Goal: Task Accomplishment & Management: Complete application form

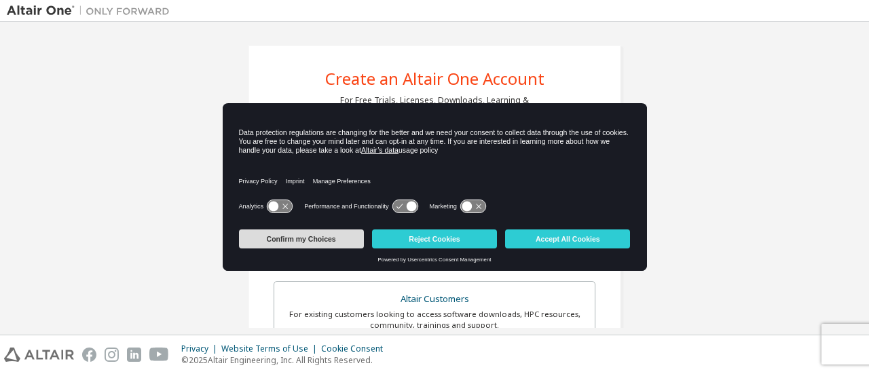
click at [335, 238] on button "Confirm my Choices" at bounding box center [301, 238] width 125 height 19
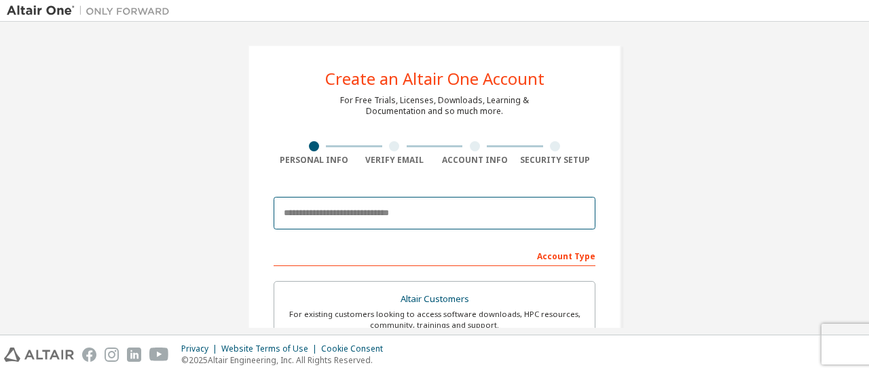
click at [354, 218] on input "email" at bounding box center [435, 213] width 322 height 33
type input "*"
click at [306, 213] on input "*" at bounding box center [435, 213] width 322 height 33
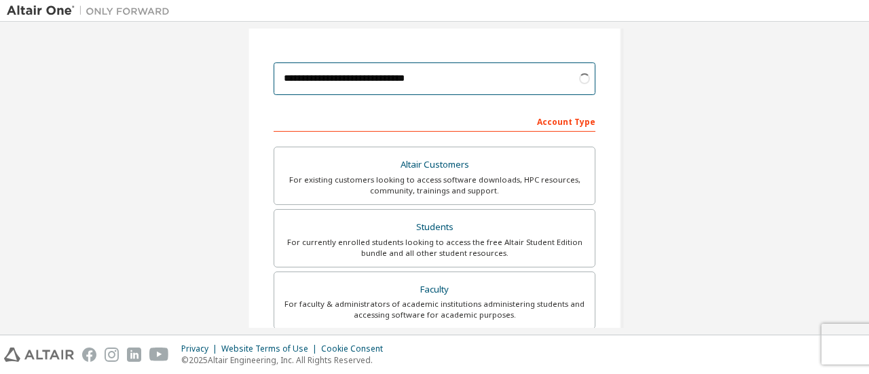
scroll to position [136, 0]
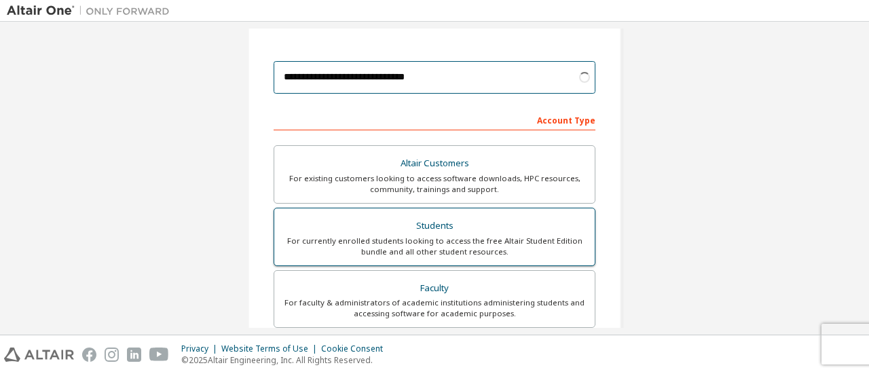
type input "**********"
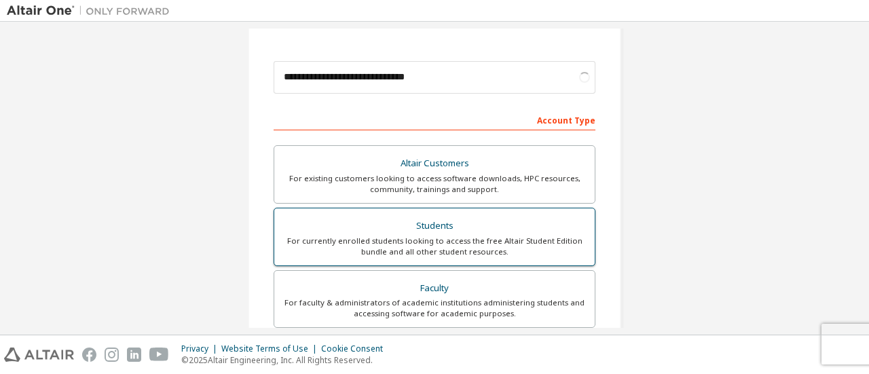
click at [485, 238] on div "For currently enrolled students looking to access the free Altair Student Editi…" at bounding box center [434, 247] width 304 height 22
click at [466, 229] on div "Students" at bounding box center [434, 226] width 304 height 19
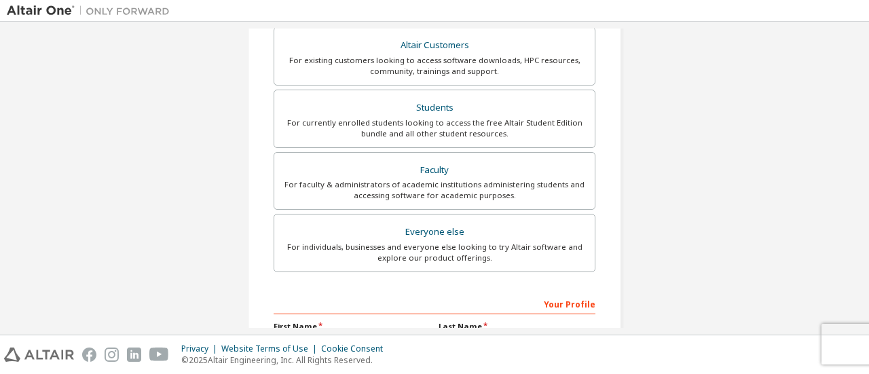
scroll to position [407, 0]
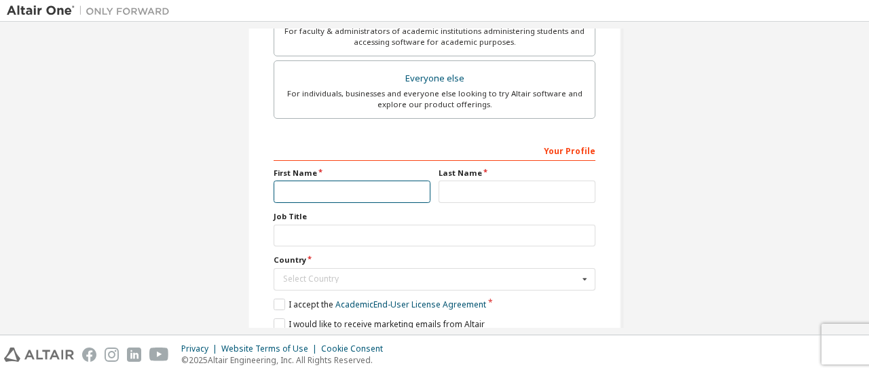
click at [339, 196] on input "text" at bounding box center [352, 192] width 157 height 22
type input "******"
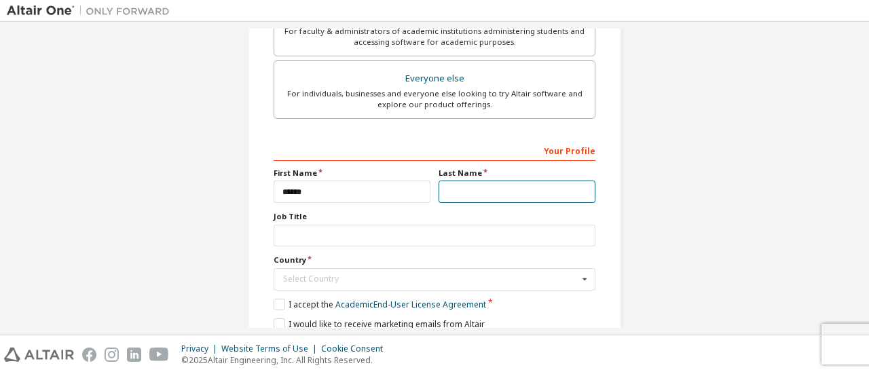
click at [454, 186] on input "text" at bounding box center [517, 192] width 157 height 22
type input "*******"
click at [364, 282] on input "text" at bounding box center [435, 279] width 320 height 21
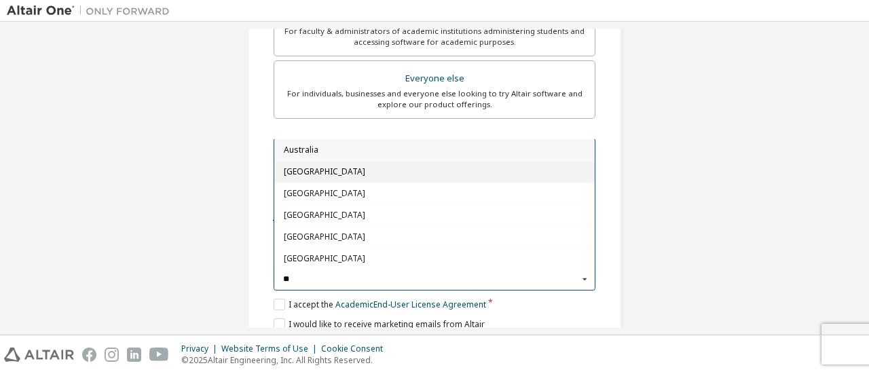
type input "**"
click at [299, 174] on div "[GEOGRAPHIC_DATA]" at bounding box center [434, 171] width 320 height 22
type input "***"
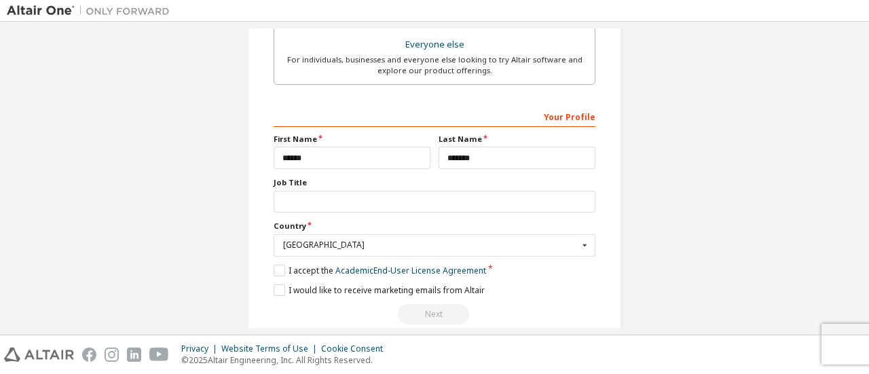
scroll to position [459, 0]
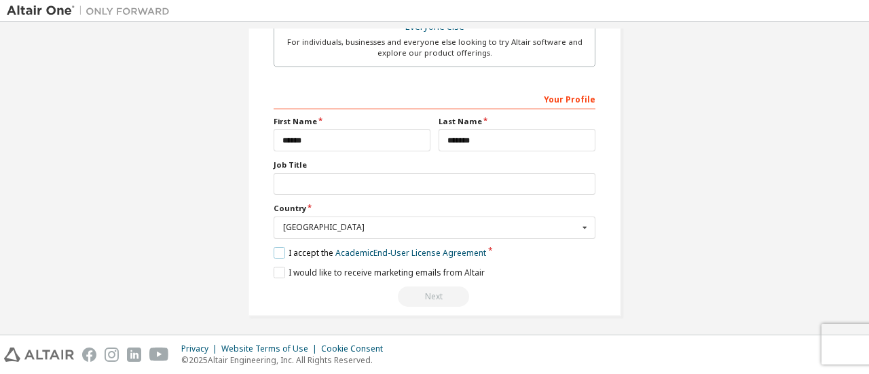
click at [278, 247] on label "I accept the Academic End-User License Agreement" at bounding box center [380, 253] width 213 height 12
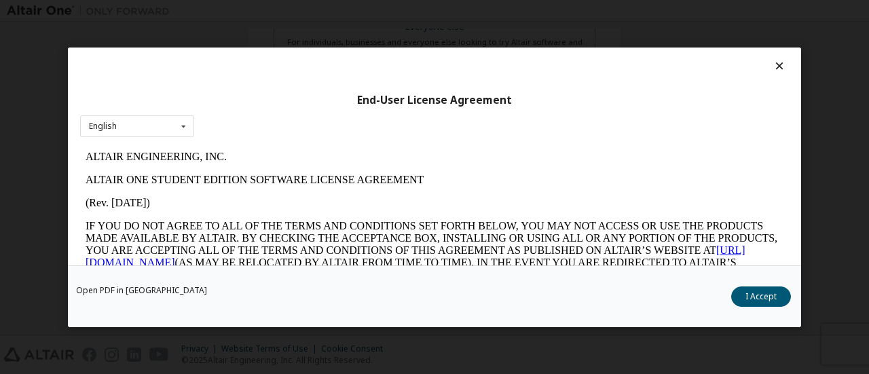
scroll to position [0, 0]
click at [746, 291] on button "I Accept" at bounding box center [761, 296] width 60 height 20
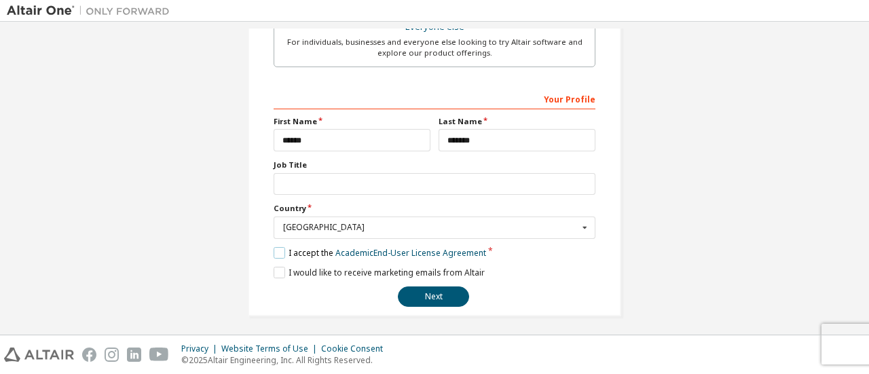
click at [276, 247] on label "I accept the Academic End-User License Agreement" at bounding box center [380, 253] width 213 height 12
click at [277, 247] on label "I accept the Academic End-User License Agreement" at bounding box center [380, 253] width 213 height 12
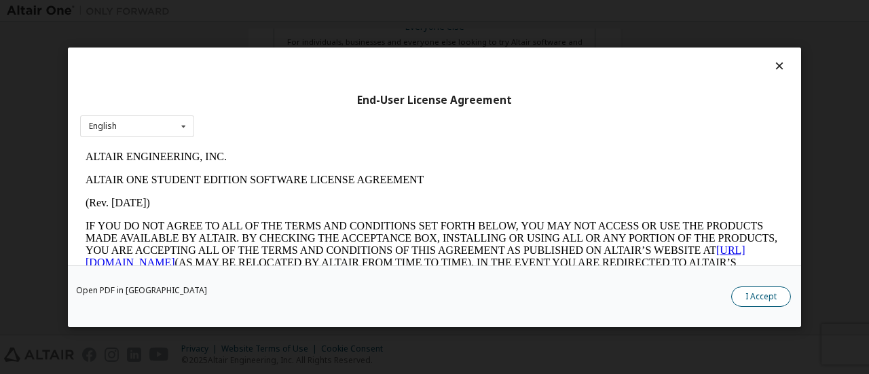
click at [743, 293] on button "I Accept" at bounding box center [761, 296] width 60 height 20
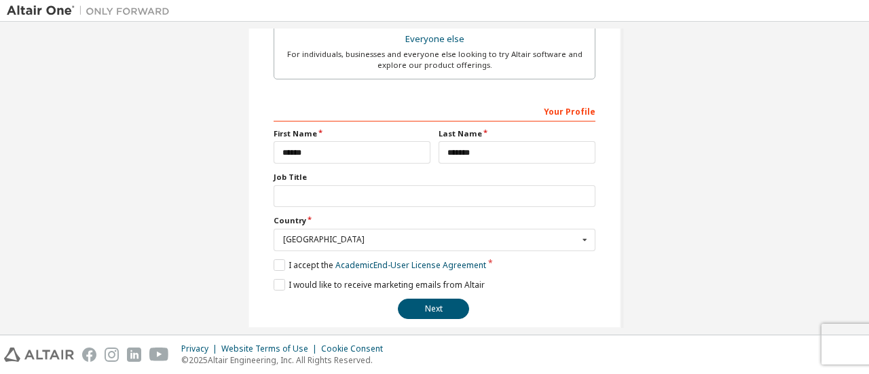
scroll to position [459, 0]
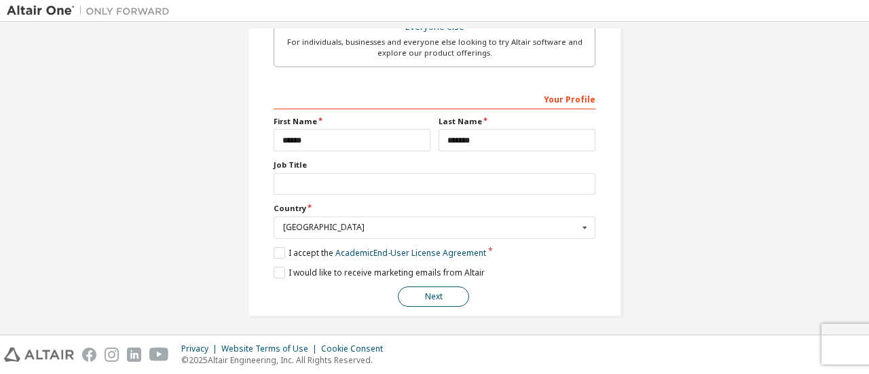
click at [435, 295] on button "Next" at bounding box center [433, 297] width 71 height 20
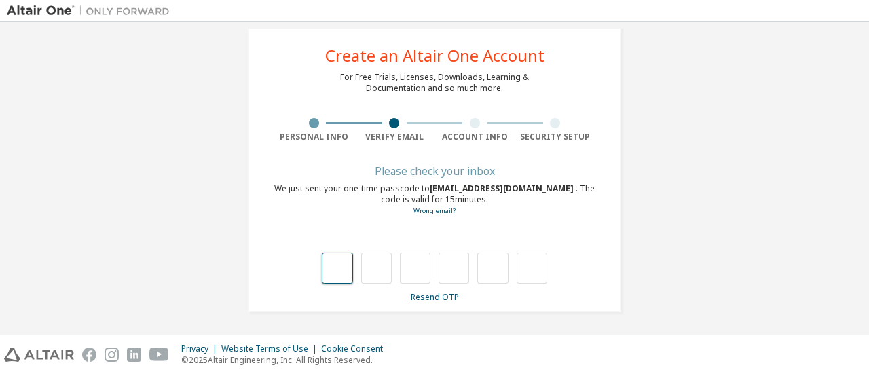
click at [337, 267] on input "text" at bounding box center [337, 268] width 31 height 31
type input "*"
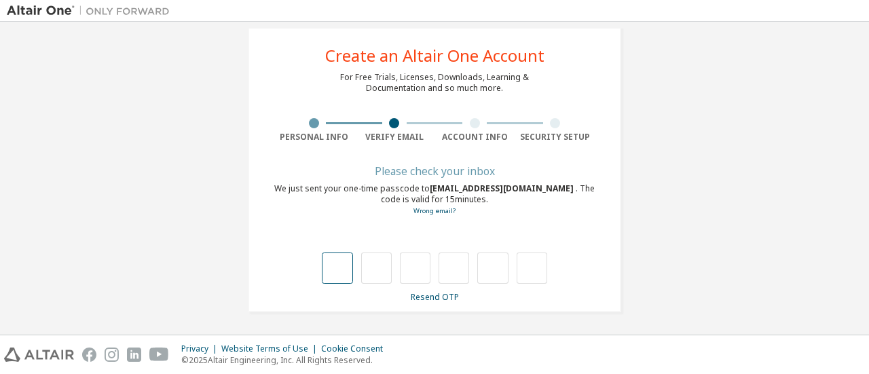
type input "*"
